Goal: Task Accomplishment & Management: Complete application form

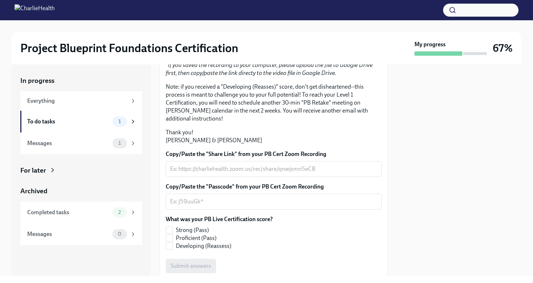
scroll to position [179, 0]
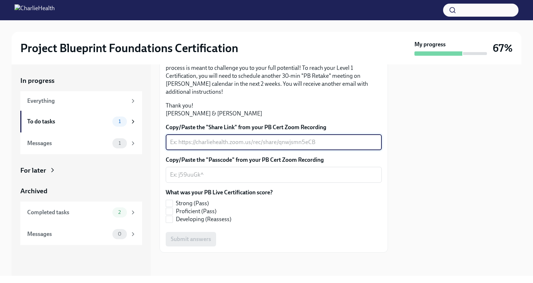
click at [254, 143] on textarea "Copy/Paste the "Share Link" from your PB Cert Zoom Recording" at bounding box center [273, 142] width 207 height 9
paste textarea "[URL][DOMAIN_NAME][PERSON_NAME] Passcode: ev#?wtJ6"
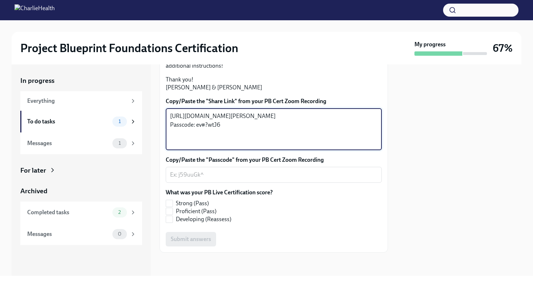
drag, startPoint x: 240, startPoint y: 169, endPoint x: 145, endPoint y: 124, distance: 105.4
click at [145, 124] on div "In progress Everything To do tasks 1 Messages 1 For later Archived Completed ta…" at bounding box center [267, 171] width 510 height 212
paste textarea "cwDlZKHBPzMNbdwcL9RNbn3Smw5Qc0uMiYjBSoyJmwapyP6R2-l4geEDh85VrTg3.2r0EgigQZ7VoaO…"
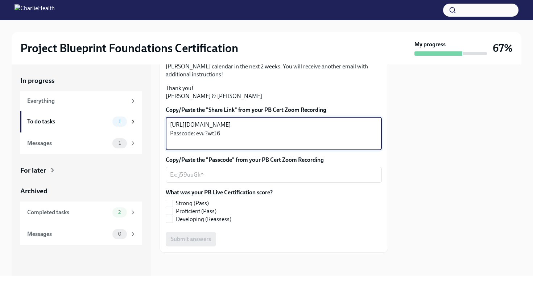
drag, startPoint x: 224, startPoint y: 161, endPoint x: 185, endPoint y: 159, distance: 39.2
click at [185, 147] on textarea "[URL][DOMAIN_NAME] Passcode: ev#?wtJ6" at bounding box center [273, 134] width 207 height 26
click at [213, 147] on textarea "[URL][DOMAIN_NAME] Passcode: ev#?wtJ6" at bounding box center [273, 134] width 207 height 26
drag, startPoint x: 238, startPoint y: 161, endPoint x: 164, endPoint y: 161, distance: 74.0
click at [164, 161] on div "Hi [PERSON_NAME]! Thank you for completing your scheduled Project Blueprint Liv…" at bounding box center [274, 107] width 228 height 291
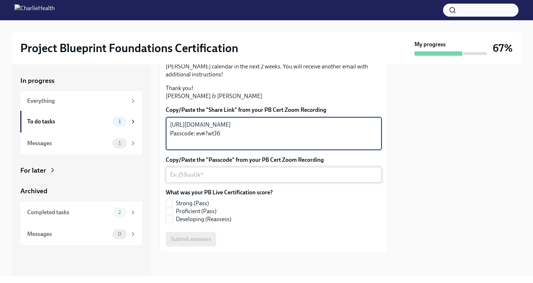
type textarea "[URL][DOMAIN_NAME] Passcode: ev#?wtJ6"
click at [191, 179] on textarea "Copy/Paste the "Passcode" from your PB Cert Zoom Recording" at bounding box center [273, 175] width 207 height 9
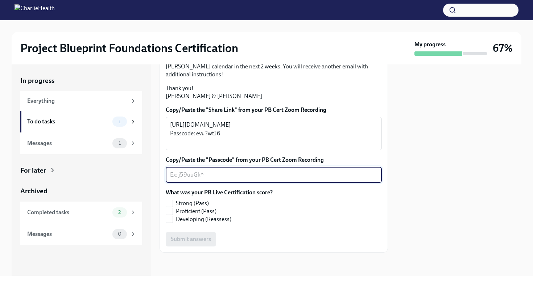
paste textarea "Passcode: ev#?wtJ6"
drag, startPoint x: 196, startPoint y: 194, endPoint x: 135, endPoint y: 194, distance: 61.3
click at [135, 194] on div "In progress Everything To do tasks 1 Messages 1 For later Archived Completed ta…" at bounding box center [267, 171] width 510 height 212
type textarea "ev#?wtJ6"
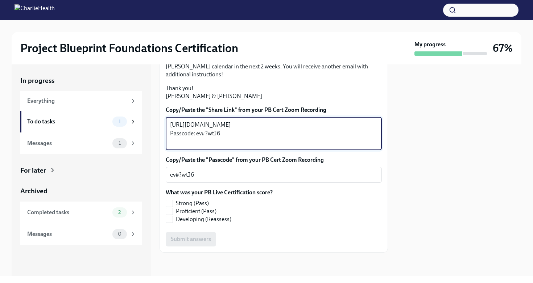
drag, startPoint x: 196, startPoint y: 160, endPoint x: 164, endPoint y: 158, distance: 31.6
click at [164, 158] on div "Hi [PERSON_NAME]! Thank you for completing your scheduled Project Blueprint Liv…" at bounding box center [274, 107] width 228 height 291
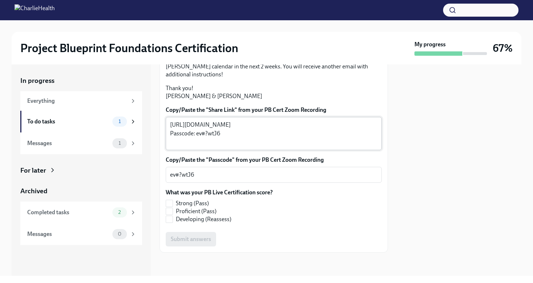
click at [185, 150] on div "[URL][DOMAIN_NAME] Passcode: ev#?wtJ6 x ​" at bounding box center [274, 133] width 216 height 33
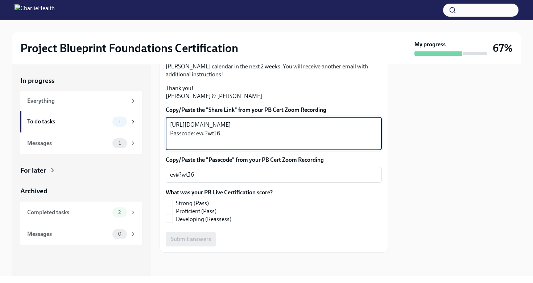
drag, startPoint x: 226, startPoint y: 162, endPoint x: 170, endPoint y: 161, distance: 56.2
click at [169, 150] on div "[URL][DOMAIN_NAME] Passcode: ev#?wtJ6 x ​" at bounding box center [274, 133] width 216 height 33
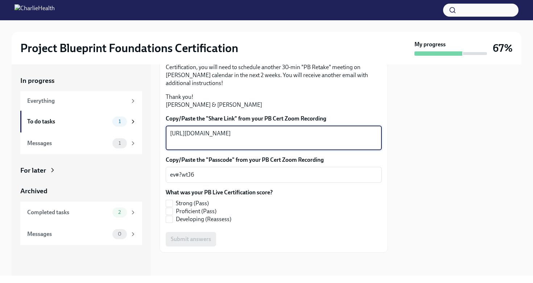
type textarea "[URL][DOMAIN_NAME]"
